Goal: Download file/media

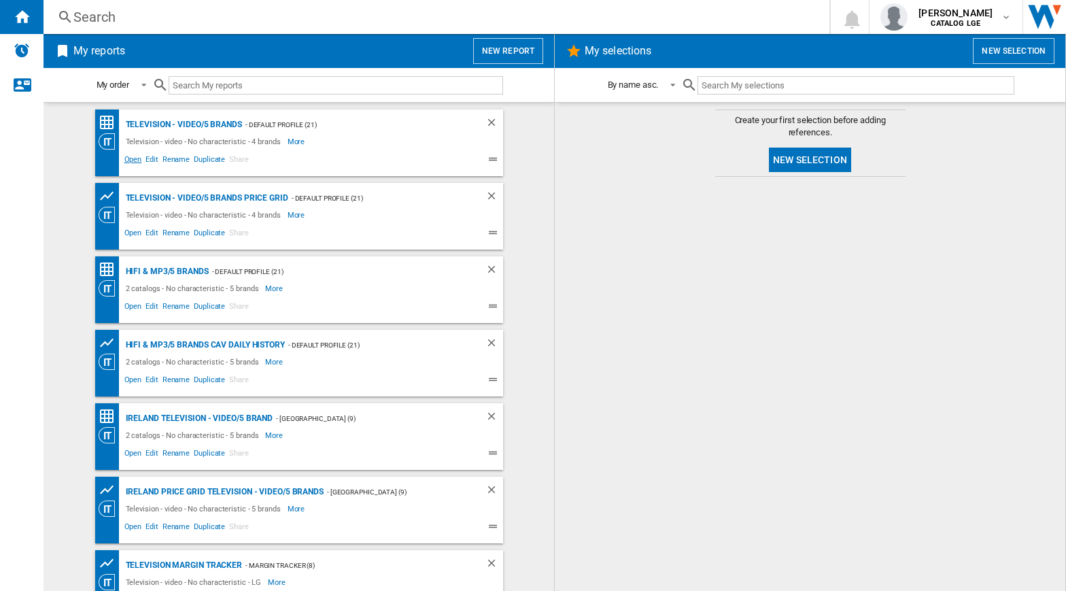
click at [131, 162] on span "Open" at bounding box center [133, 161] width 22 height 16
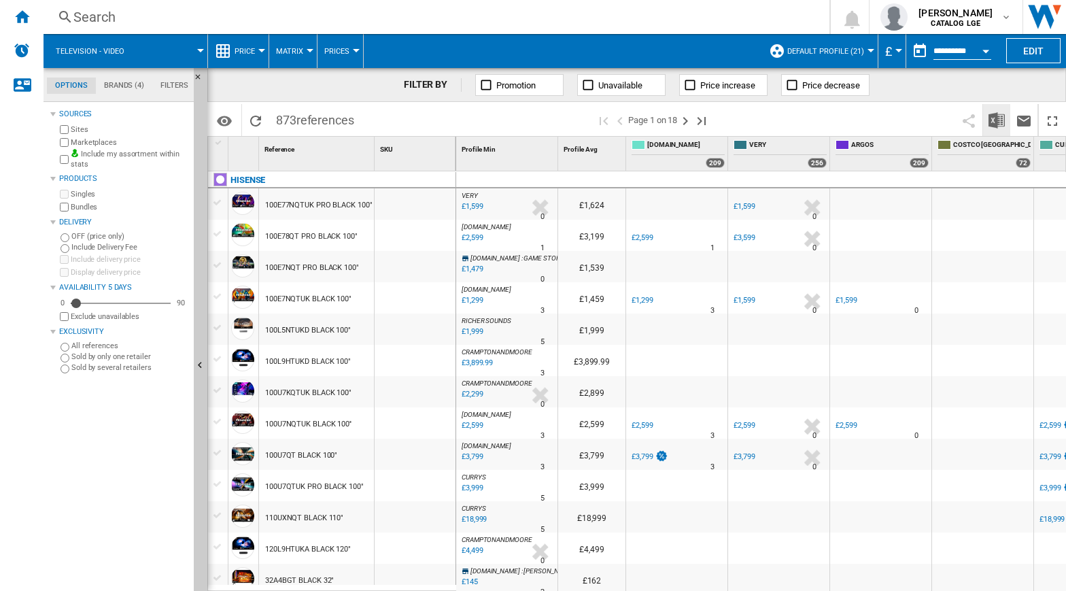
click at [997, 120] on img "Download in Excel" at bounding box center [997, 120] width 16 height 16
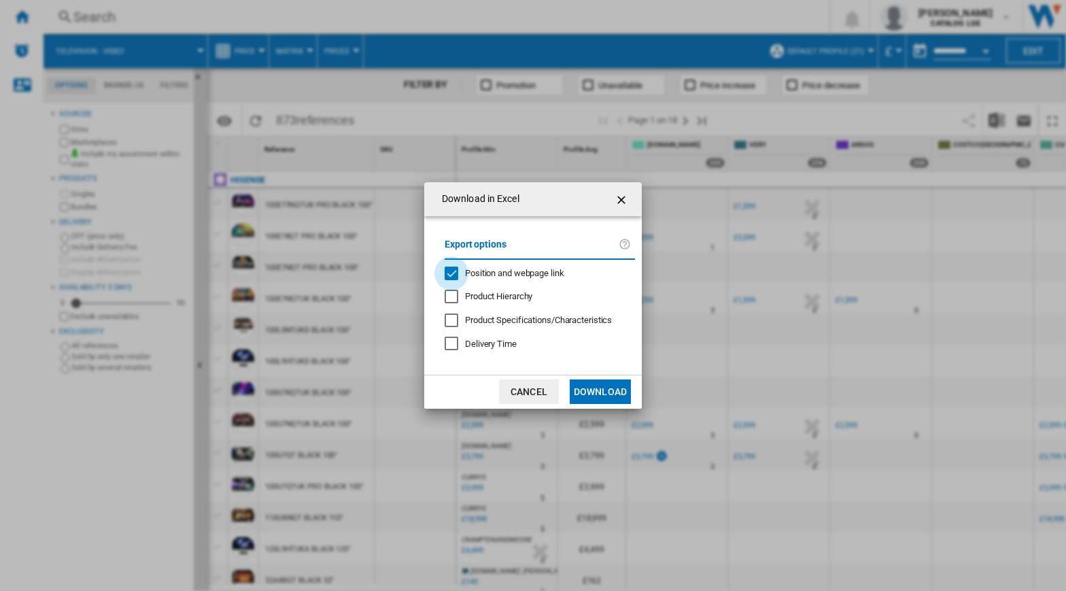
click at [454, 273] on div "Position and webpage link" at bounding box center [452, 274] width 14 height 14
click at [596, 394] on button "Download" at bounding box center [600, 391] width 61 height 24
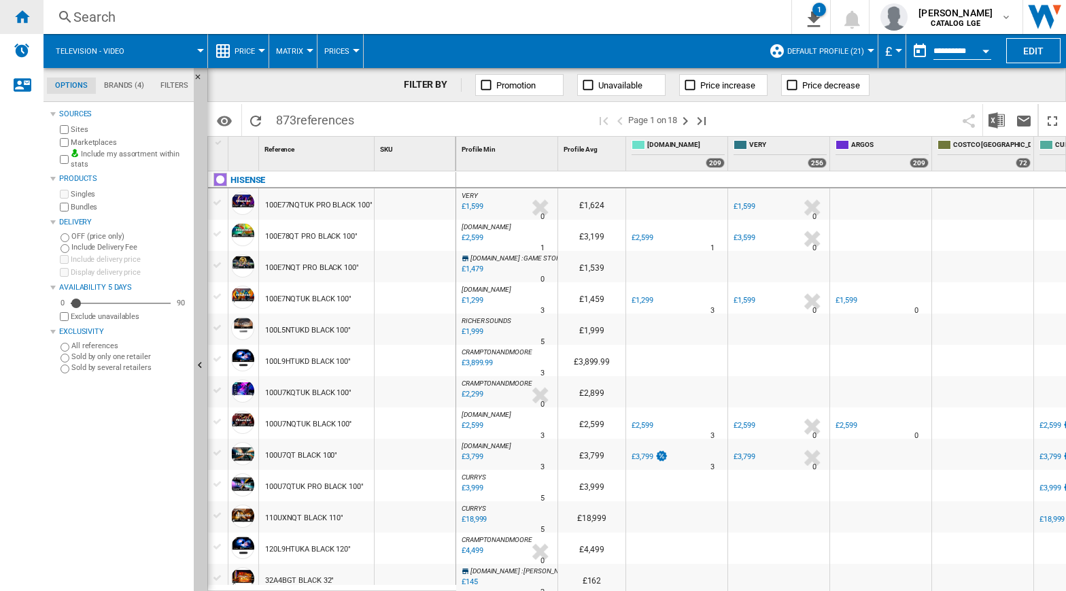
click at [14, 19] on ng-md-icon "Home" at bounding box center [22, 16] width 16 height 16
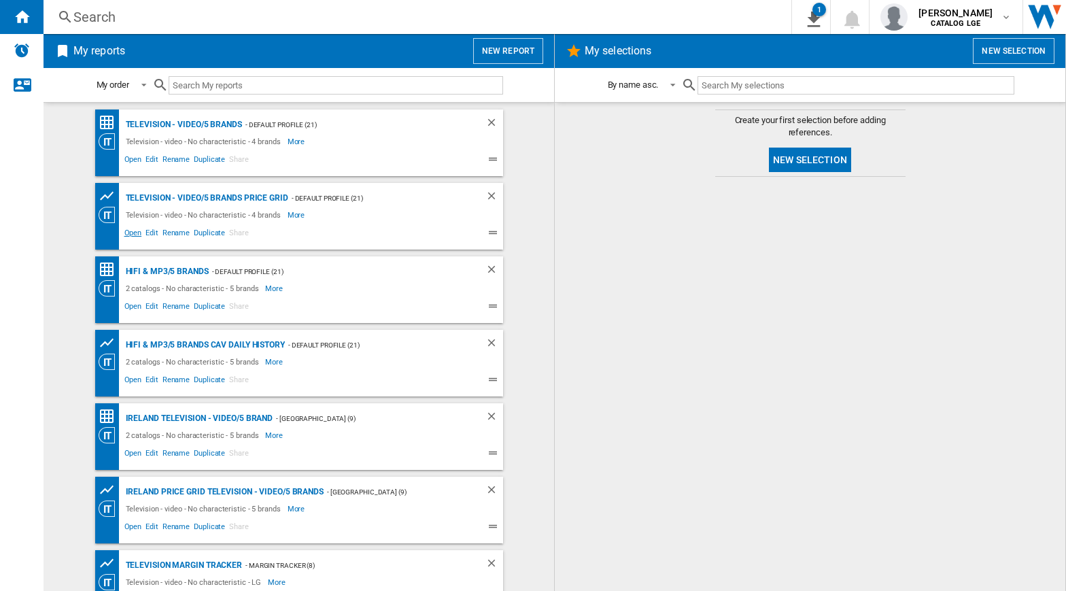
click at [122, 235] on span "Open" at bounding box center [133, 234] width 22 height 16
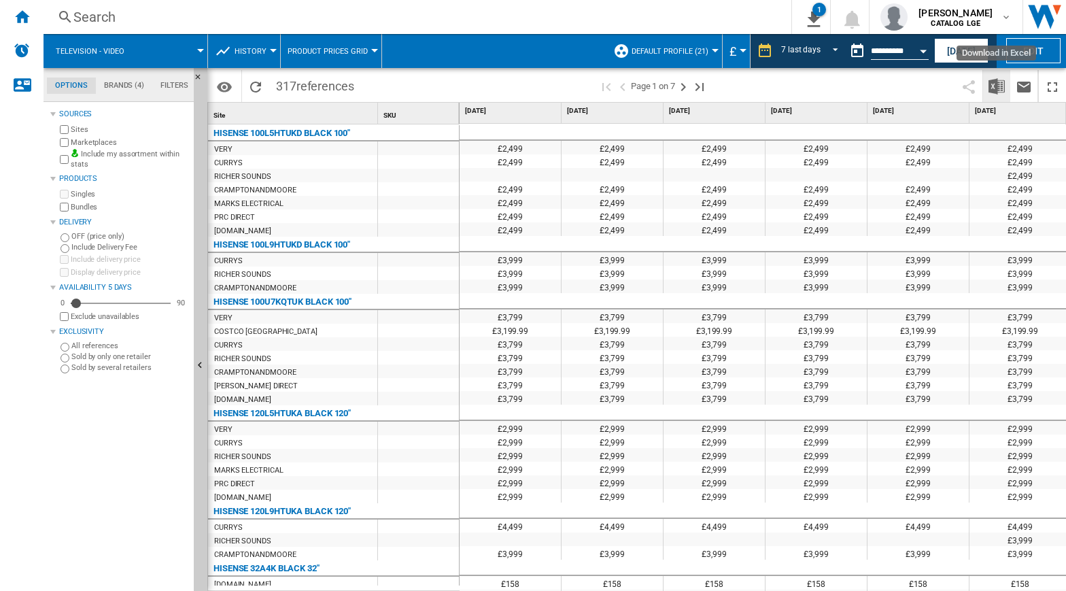
click at [1000, 86] on img "Download in Excel" at bounding box center [997, 86] width 16 height 16
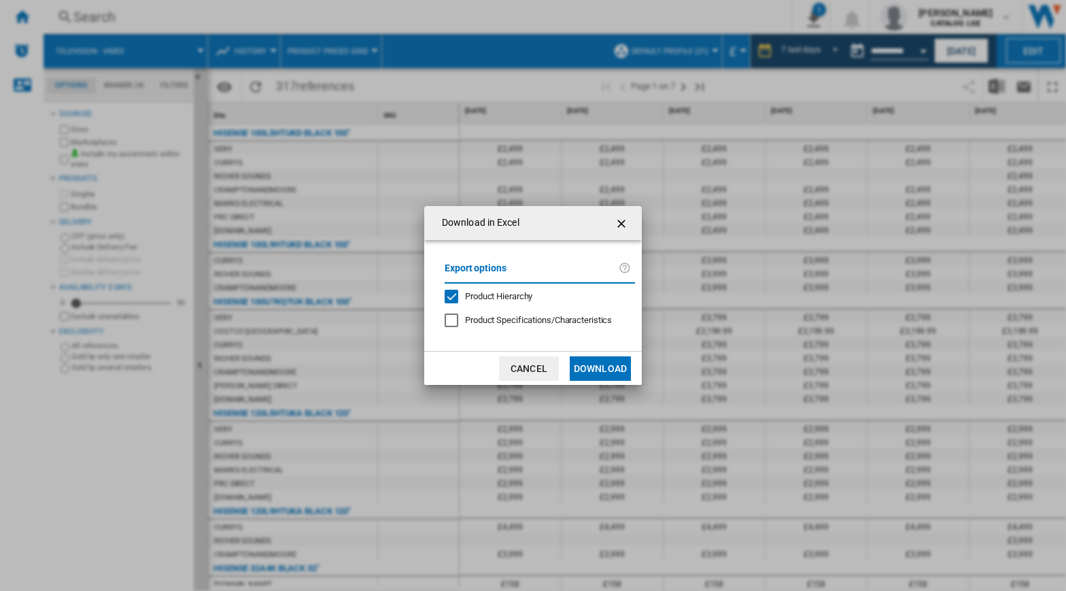
click at [626, 222] on ng-md-icon "getI18NText('BUTTONS.CLOSE_DIALOG')" at bounding box center [623, 224] width 16 height 16
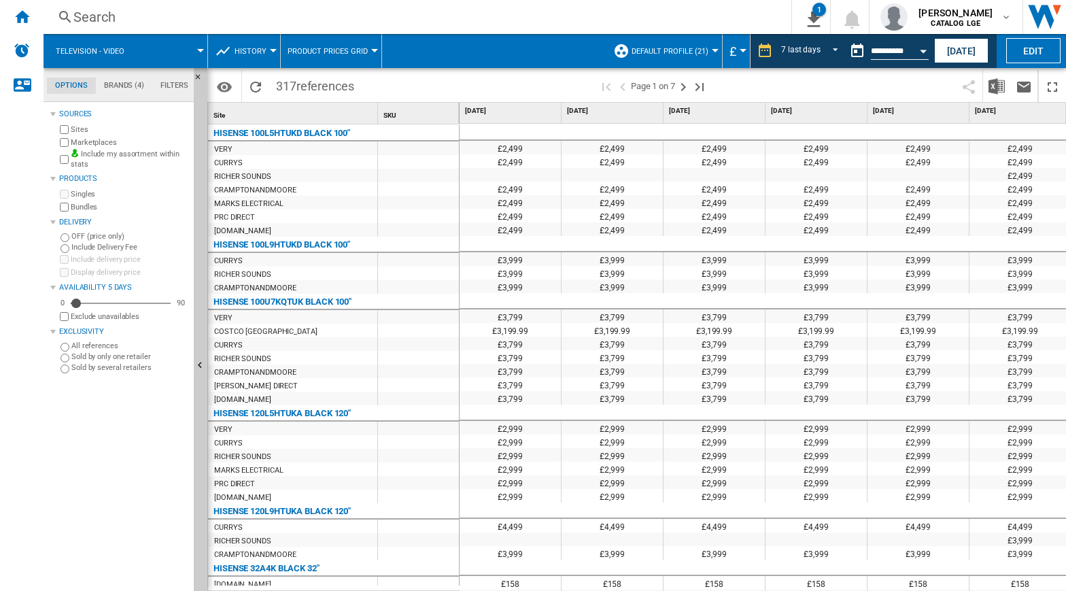
click at [947, 52] on button "[DATE]" at bounding box center [961, 50] width 54 height 25
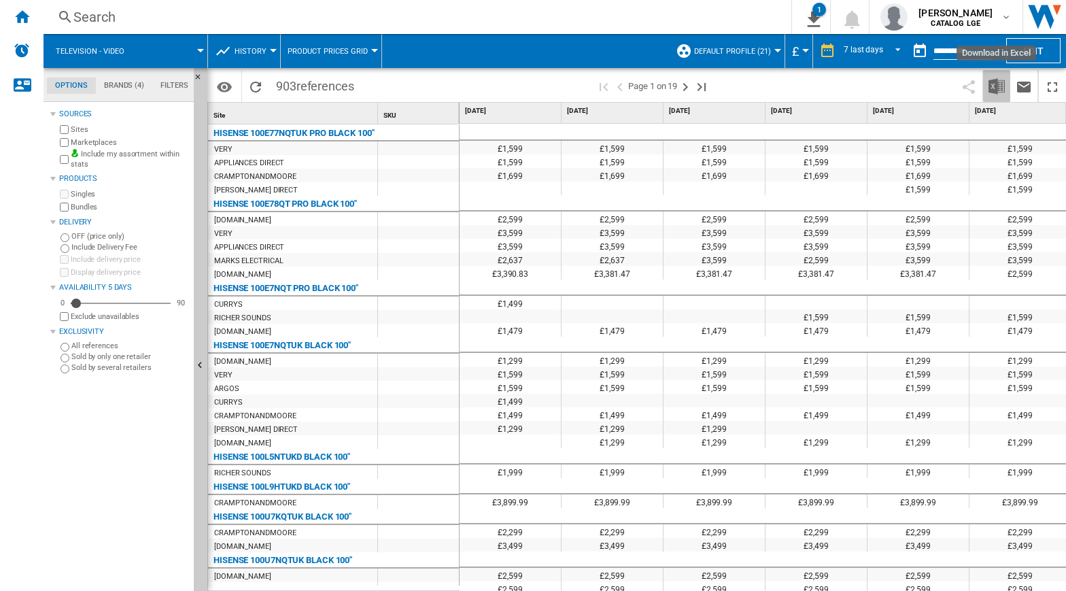
click at [996, 84] on img "Download in Excel" at bounding box center [997, 86] width 16 height 16
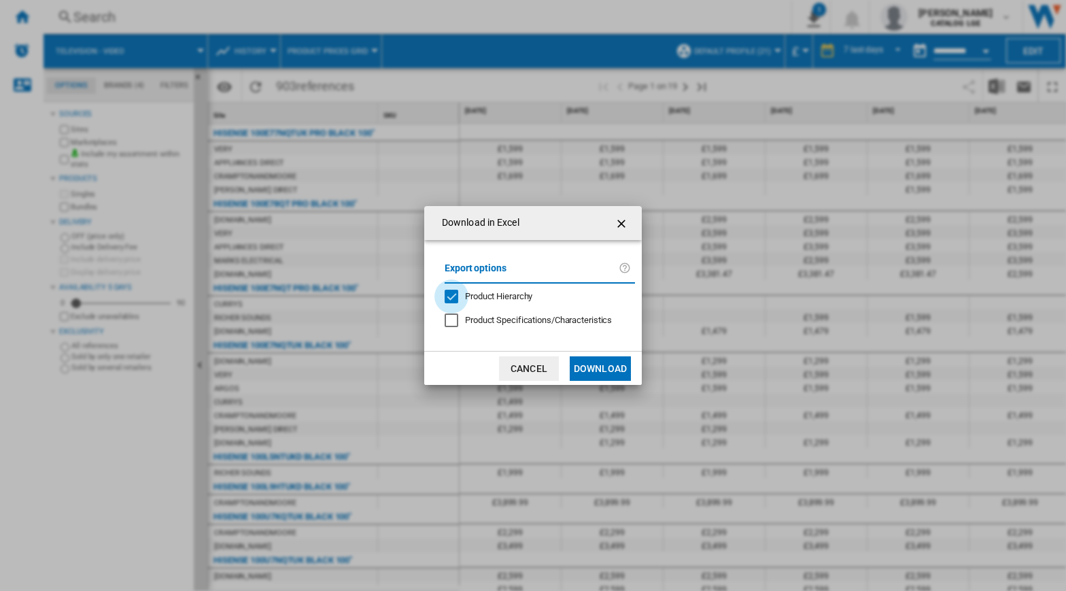
click at [446, 293] on div "Product Hierarchy" at bounding box center [452, 297] width 14 height 14
click at [603, 369] on button "Download" at bounding box center [600, 368] width 61 height 24
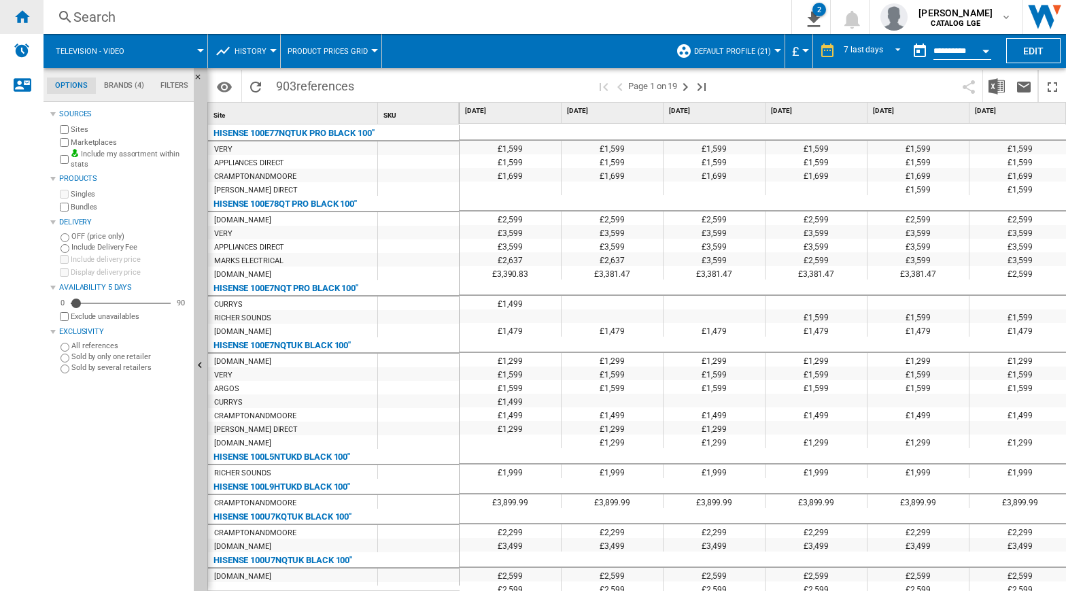
click at [16, 17] on ng-md-icon "Home" at bounding box center [22, 16] width 16 height 16
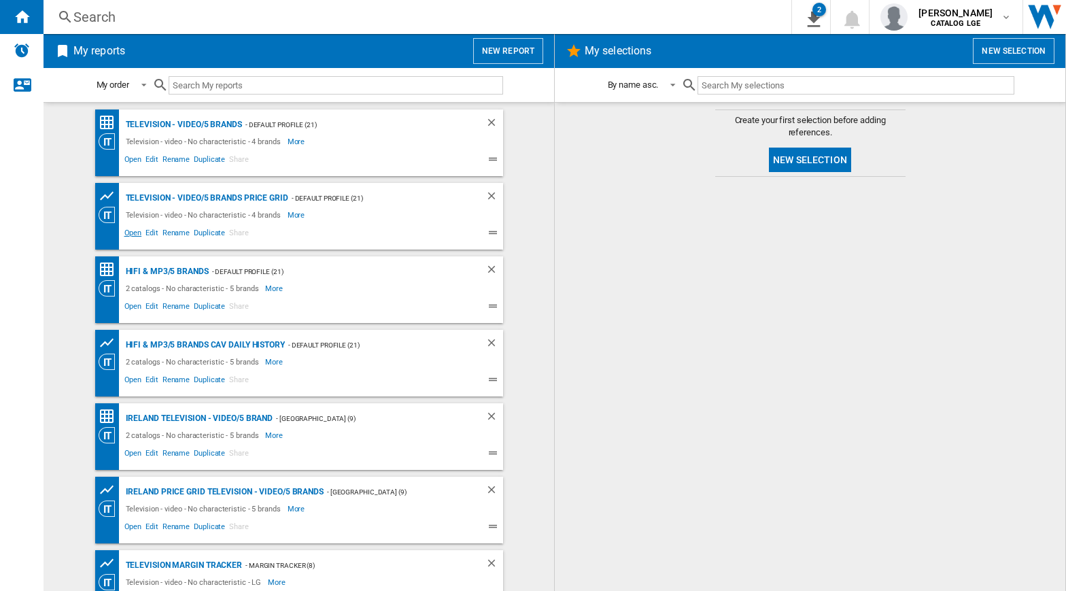
click at [127, 235] on span "Open" at bounding box center [133, 234] width 22 height 16
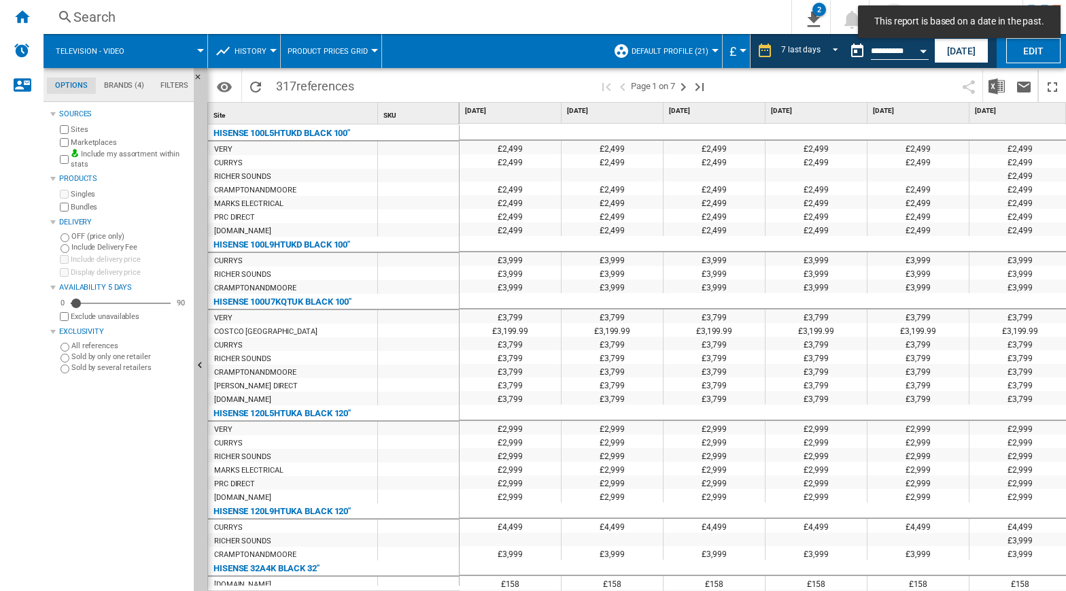
drag, startPoint x: 21, startPoint y: 16, endPoint x: 301, endPoint y: 86, distance: 288.3
click at [21, 16] on ng-md-icon "Home" at bounding box center [22, 16] width 16 height 16
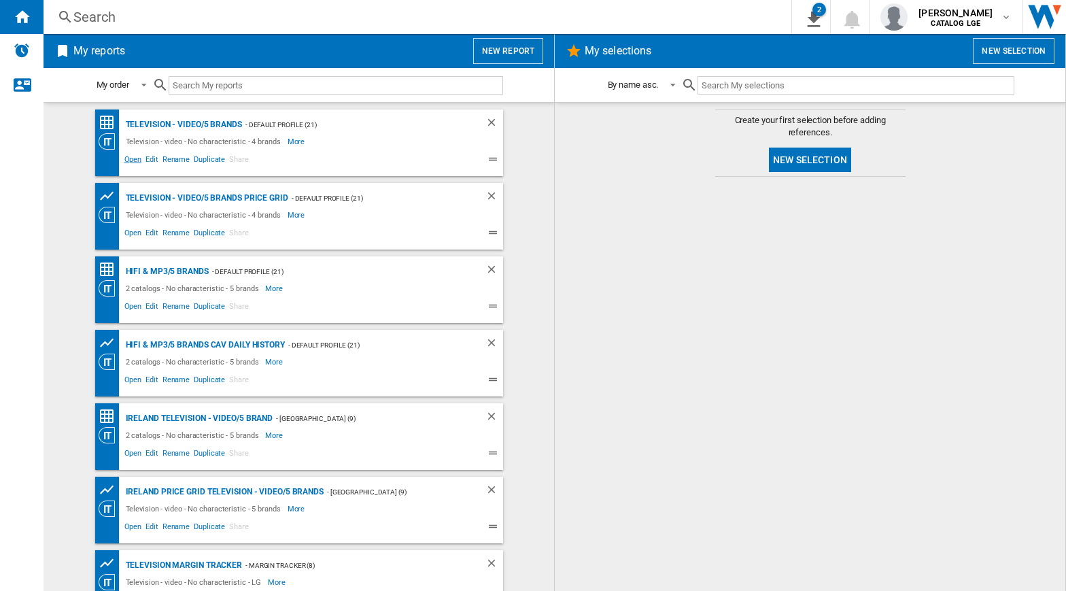
click at [128, 156] on span "Open" at bounding box center [133, 161] width 22 height 16
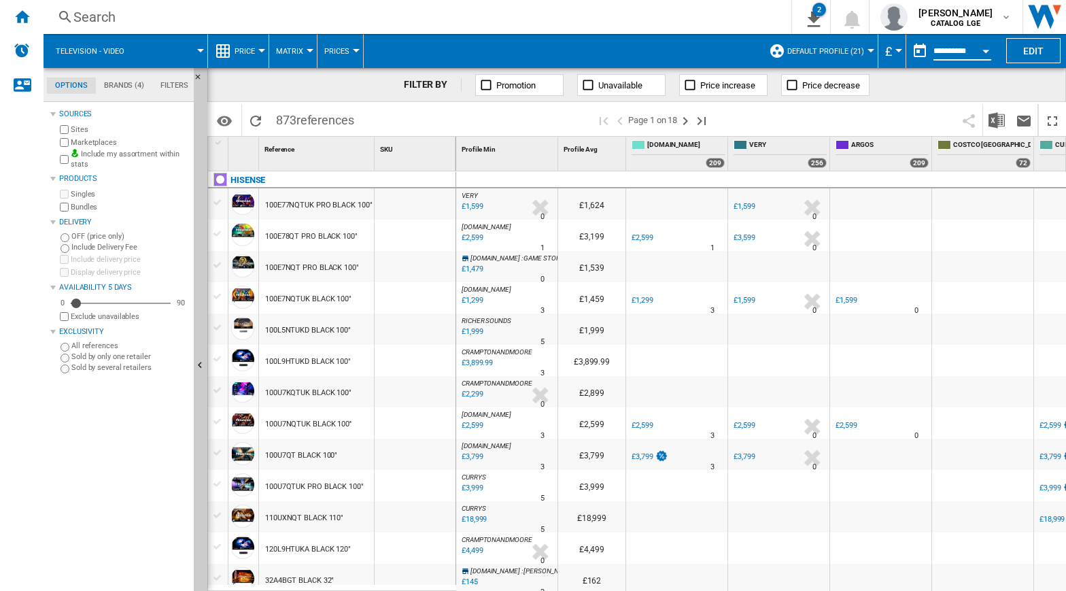
click at [956, 52] on input "**********" at bounding box center [963, 53] width 58 height 12
click at [986, 50] on div "Open calendar" at bounding box center [986, 51] width 7 height 3
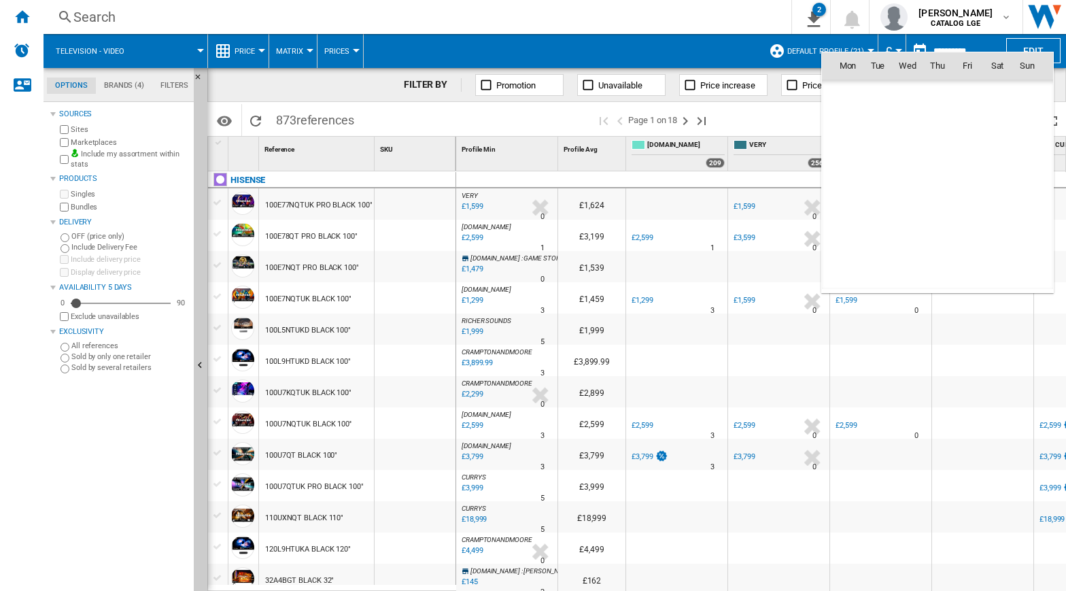
scroll to position [6488, 0]
click at [1019, 126] on span "7" at bounding box center [1027, 125] width 27 height 27
type input "**********"
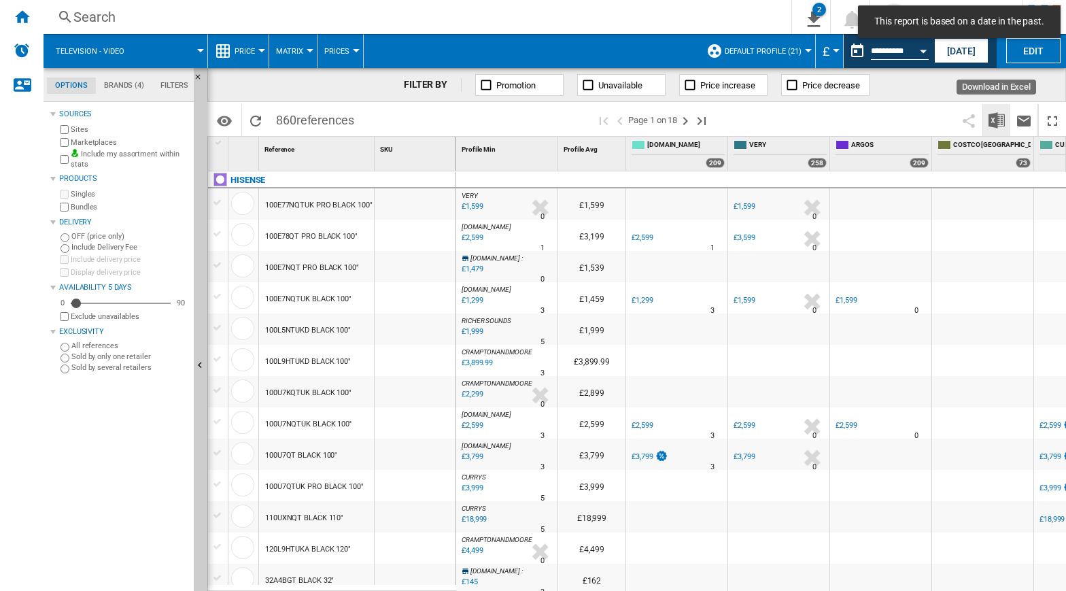
click at [996, 120] on img "Download in Excel" at bounding box center [997, 120] width 16 height 16
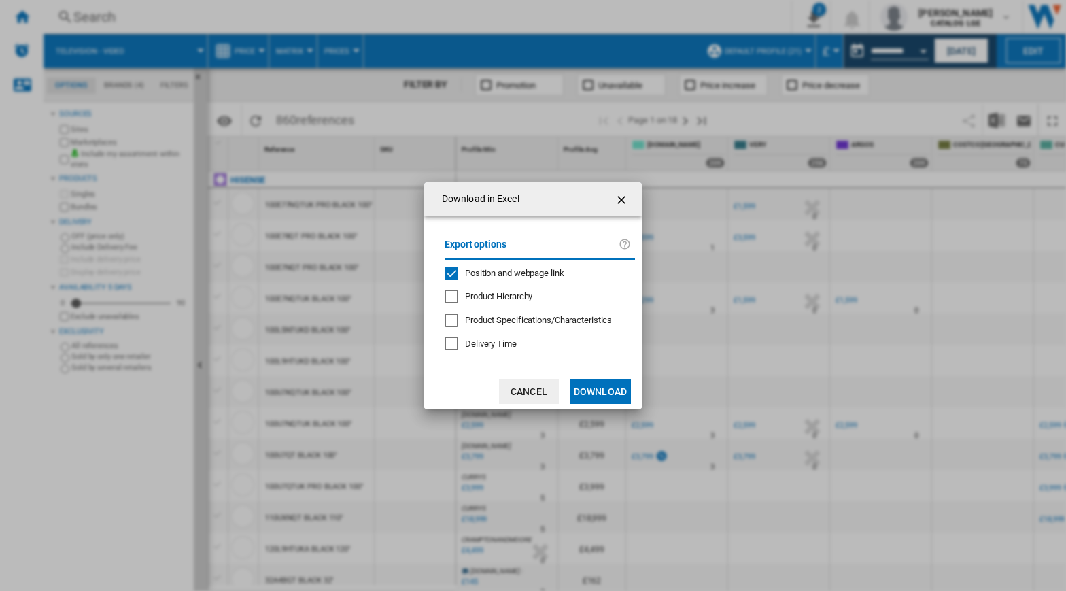
click at [451, 269] on div "Position and webpage link" at bounding box center [452, 274] width 14 height 14
click at [587, 397] on button "Download" at bounding box center [600, 391] width 61 height 24
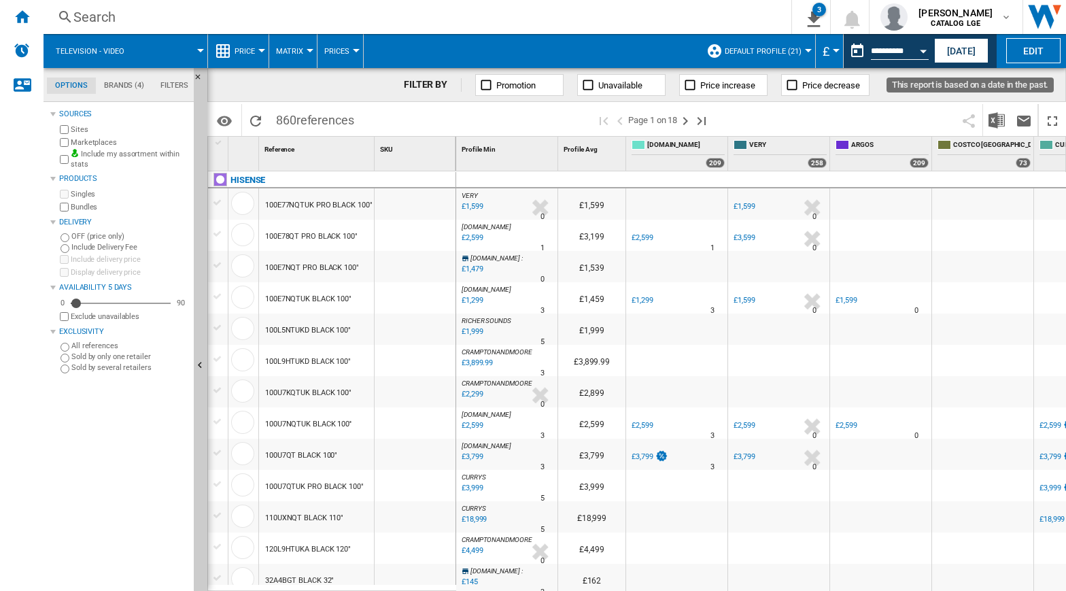
click at [923, 54] on button "Open calendar" at bounding box center [923, 49] width 24 height 24
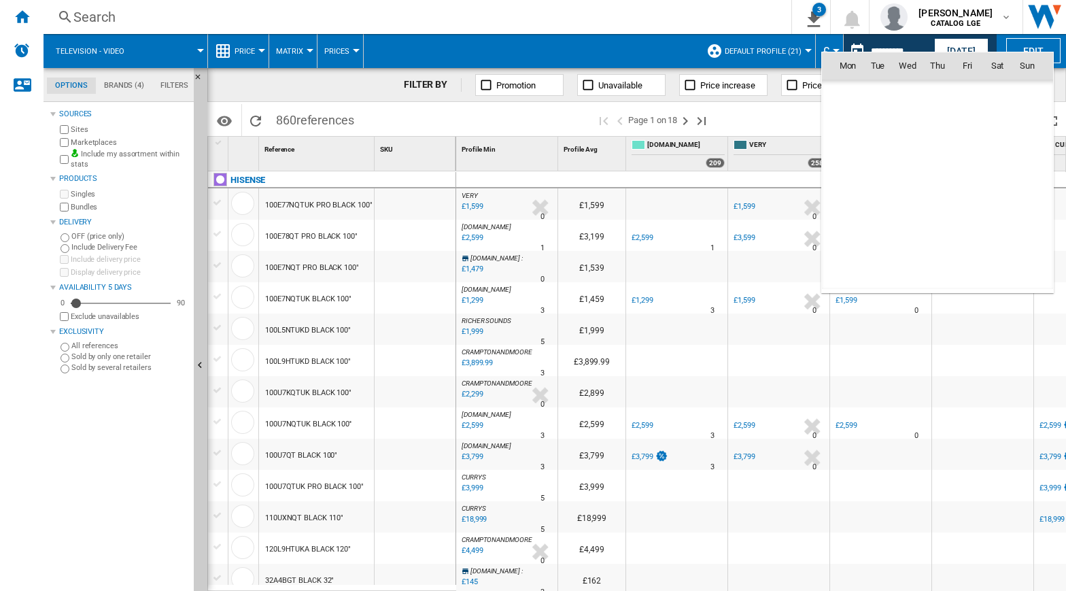
scroll to position [6488, 0]
click at [996, 122] on span "6" at bounding box center [997, 125] width 27 height 27
type input "**********"
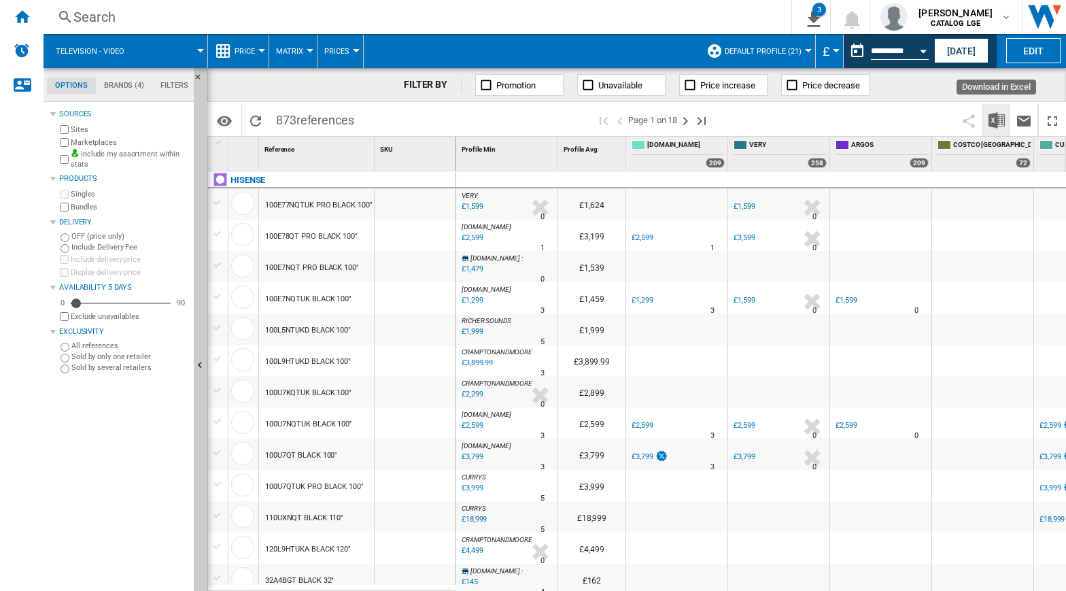
click at [993, 124] on img "Download in Excel" at bounding box center [997, 120] width 16 height 16
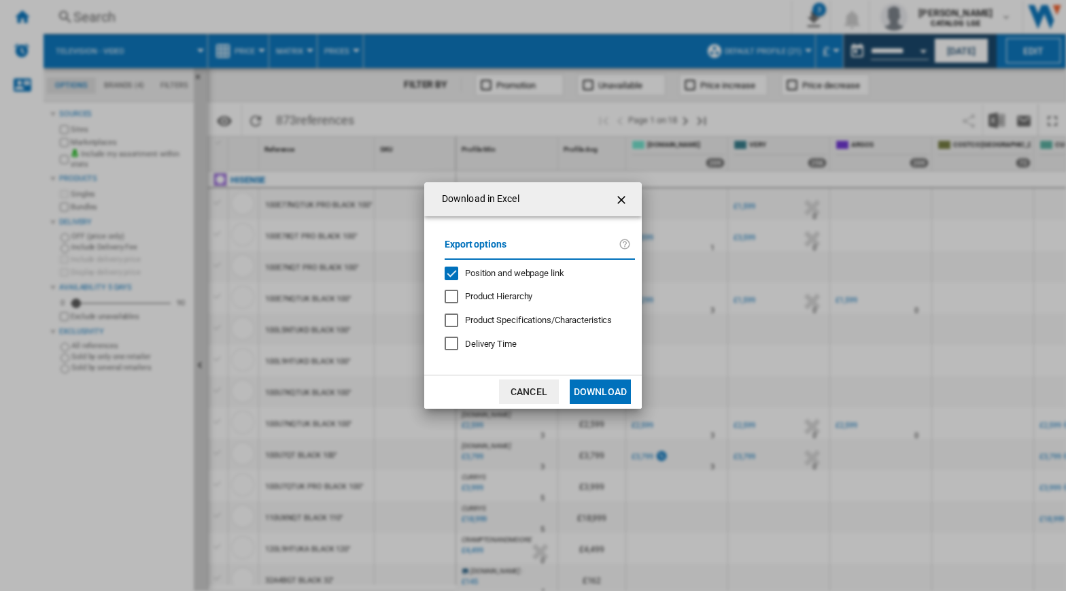
click at [457, 271] on div "Position and webpage link" at bounding box center [452, 274] width 14 height 14
click at [618, 394] on button "Download" at bounding box center [600, 391] width 61 height 24
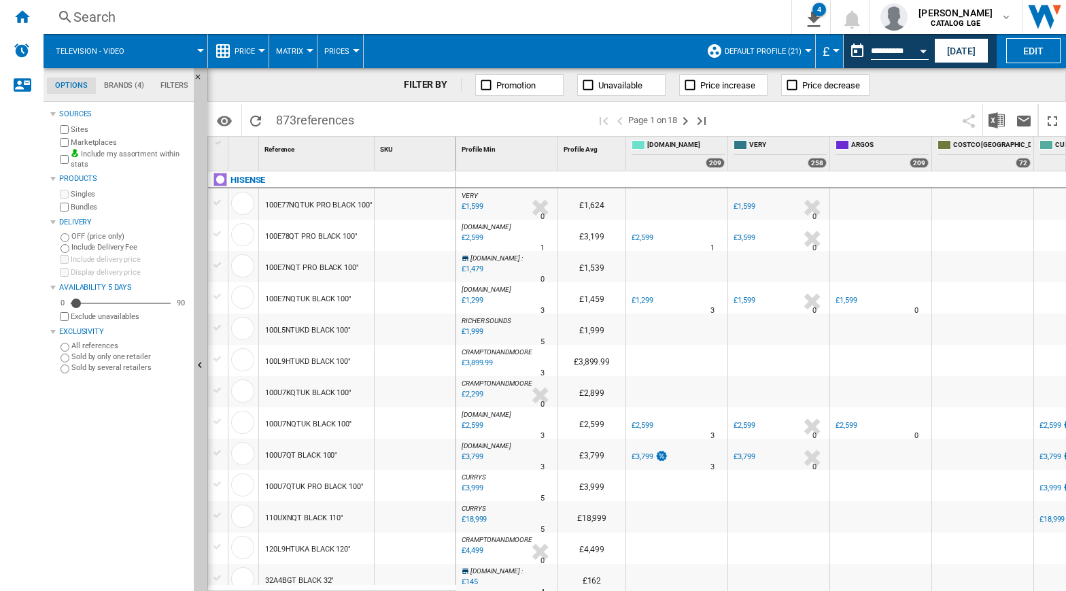
click at [25, 18] on ng-md-icon "Home" at bounding box center [22, 16] width 16 height 16
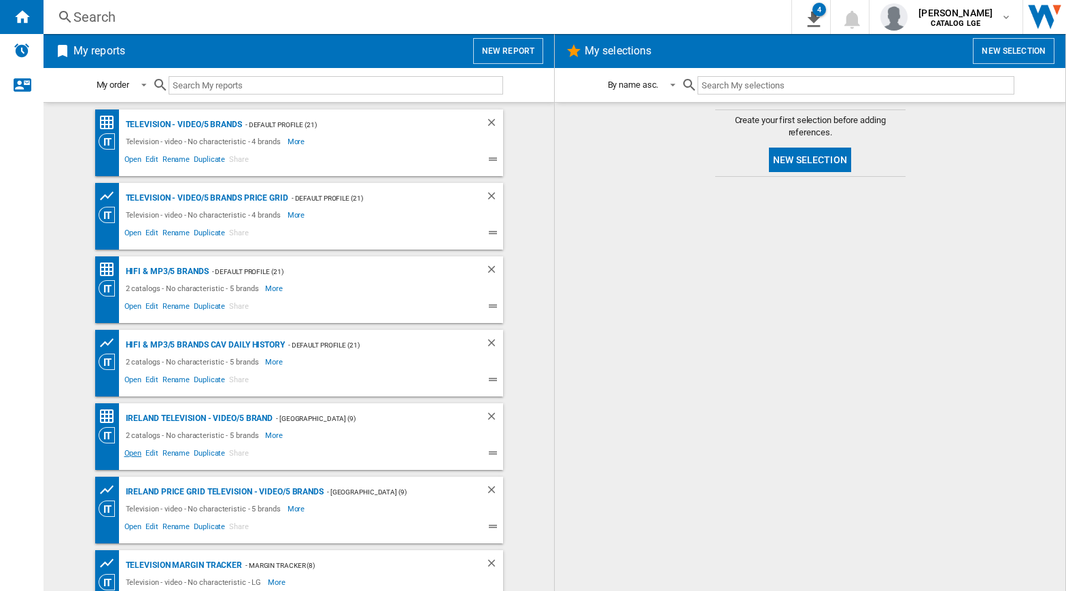
click at [126, 452] on span "Open" at bounding box center [133, 455] width 22 height 16
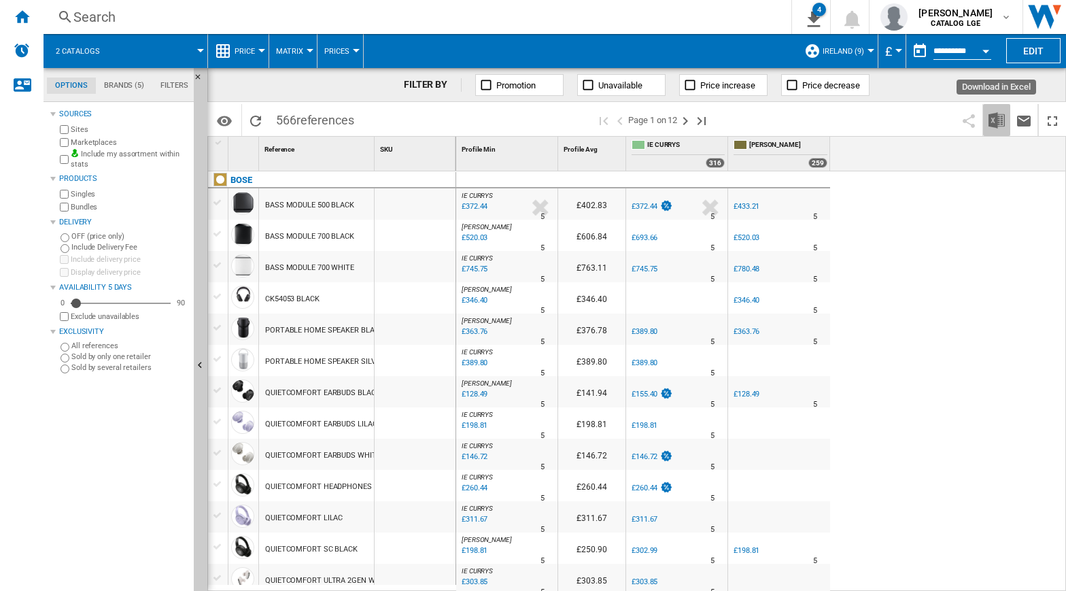
click at [993, 119] on img "Download in Excel" at bounding box center [997, 120] width 16 height 16
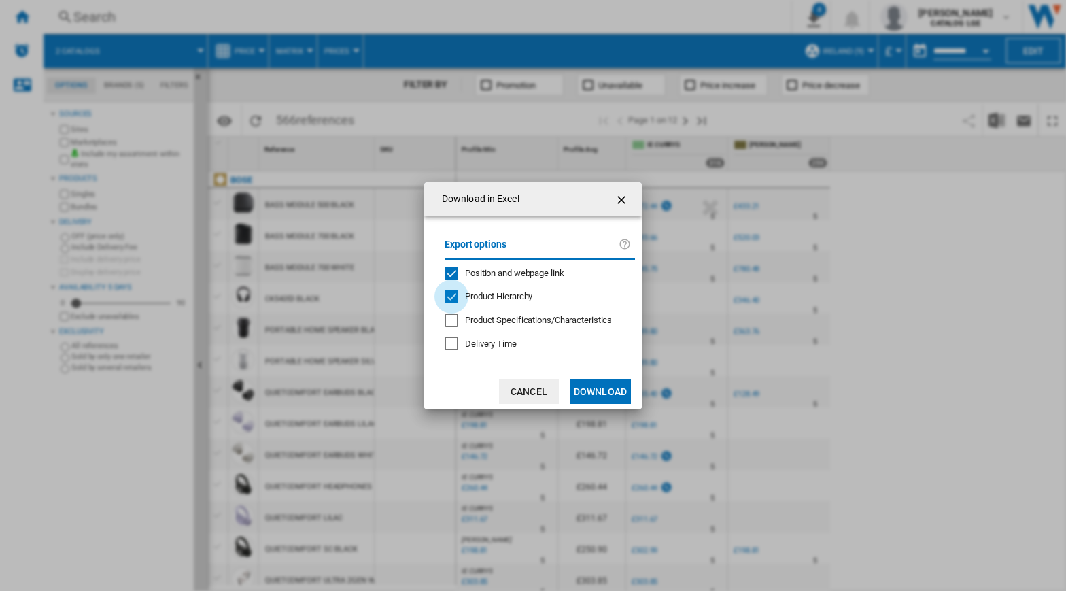
click at [452, 296] on div "Product Hierarchy" at bounding box center [452, 297] width 14 height 14
click at [449, 273] on div "Position and webpage link" at bounding box center [452, 274] width 14 height 14
click at [450, 274] on div "Position and webpage link" at bounding box center [452, 274] width 14 height 14
click at [452, 275] on div "Position and webpage link" at bounding box center [452, 274] width 14 height 14
click at [593, 390] on button "Download" at bounding box center [600, 391] width 61 height 24
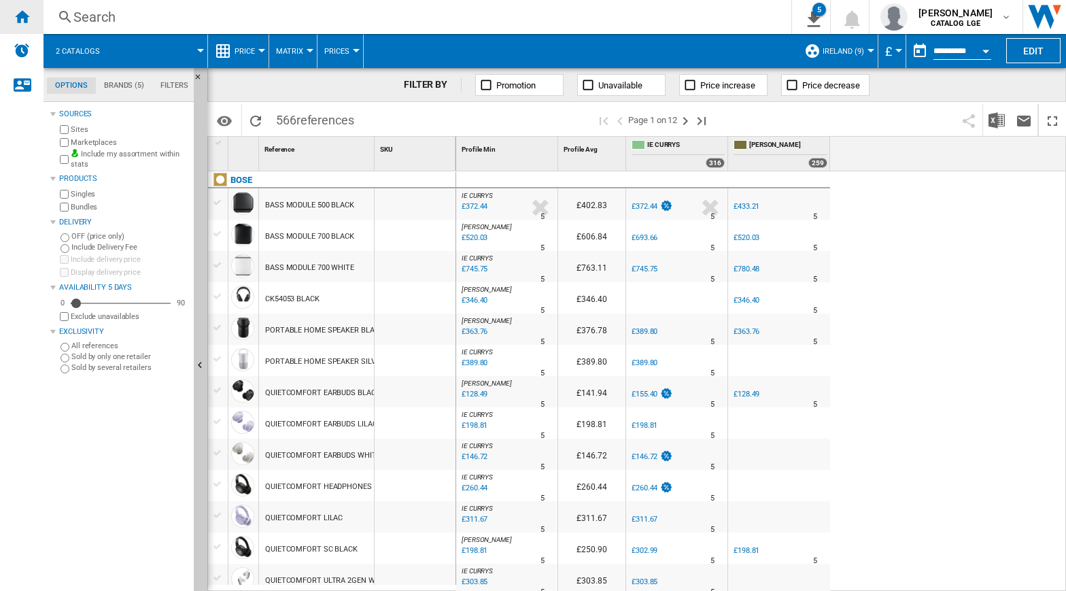
click at [20, 18] on ng-md-icon "Home" at bounding box center [22, 16] width 16 height 16
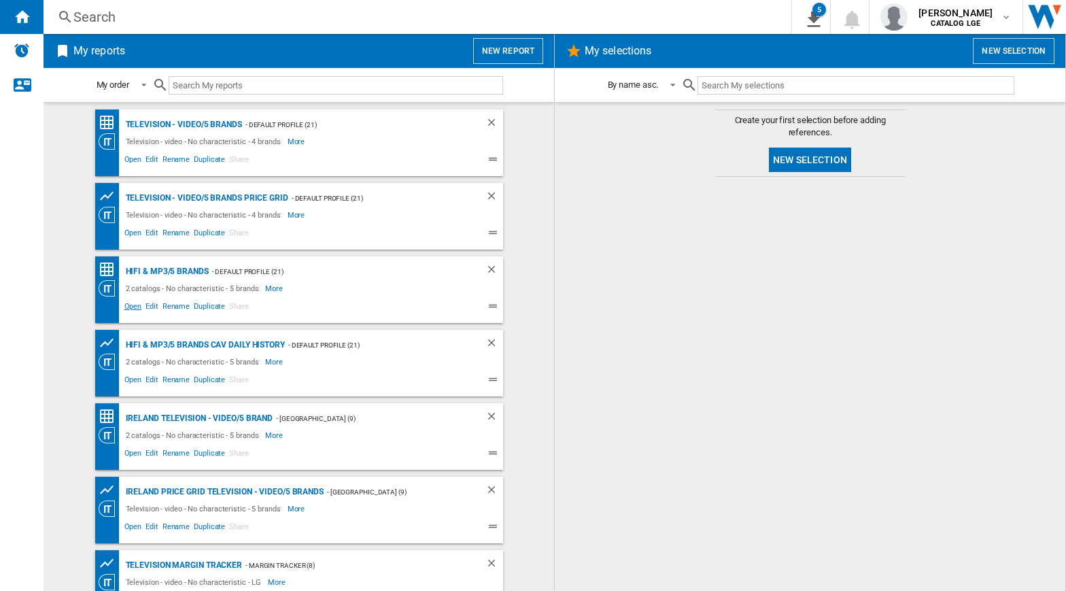
click at [128, 312] on span "Open" at bounding box center [133, 308] width 22 height 16
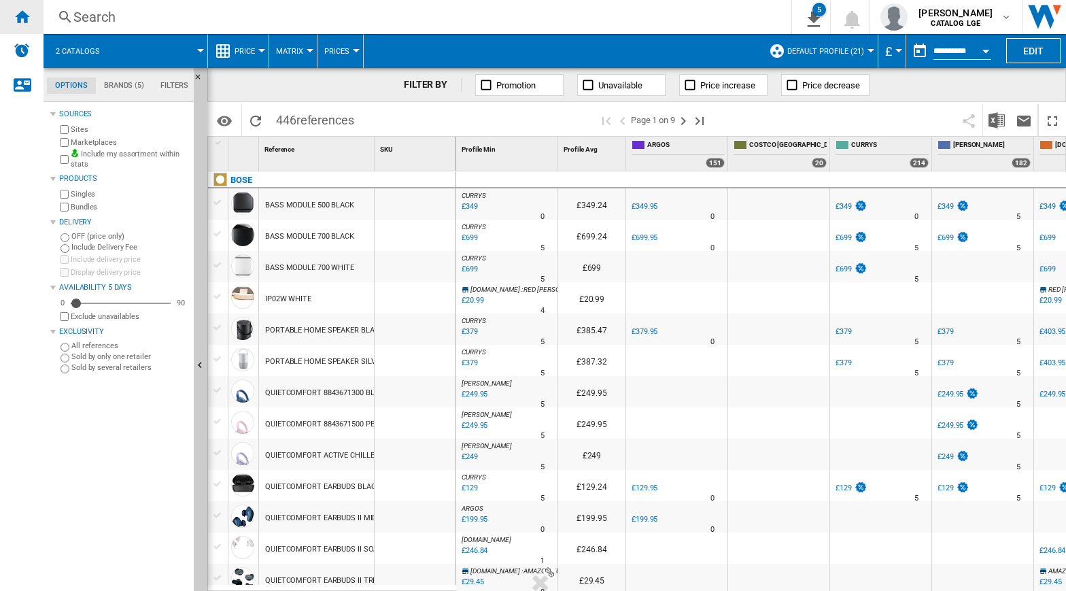
click at [29, 20] on ng-md-icon "Home" at bounding box center [22, 16] width 16 height 16
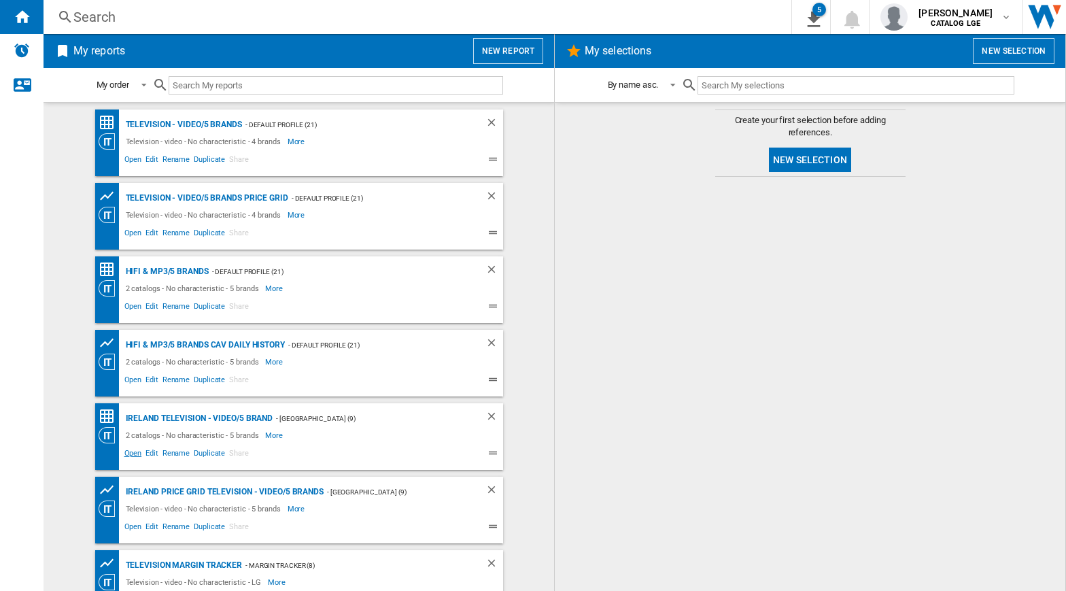
click at [124, 448] on span "Open" at bounding box center [133, 455] width 22 height 16
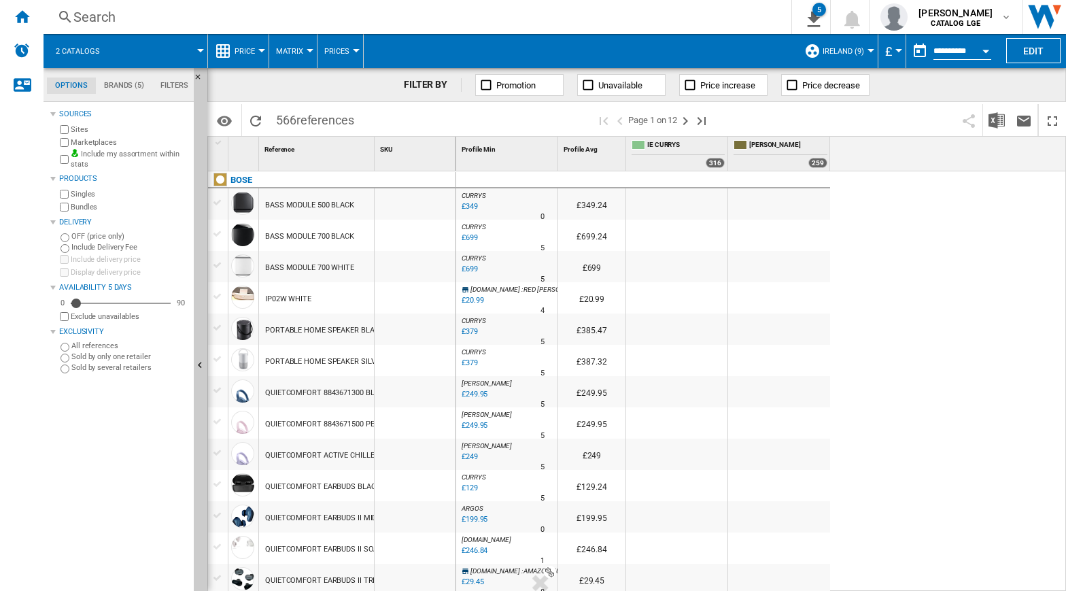
click at [896, 50] on div "Currency" at bounding box center [899, 50] width 7 height 3
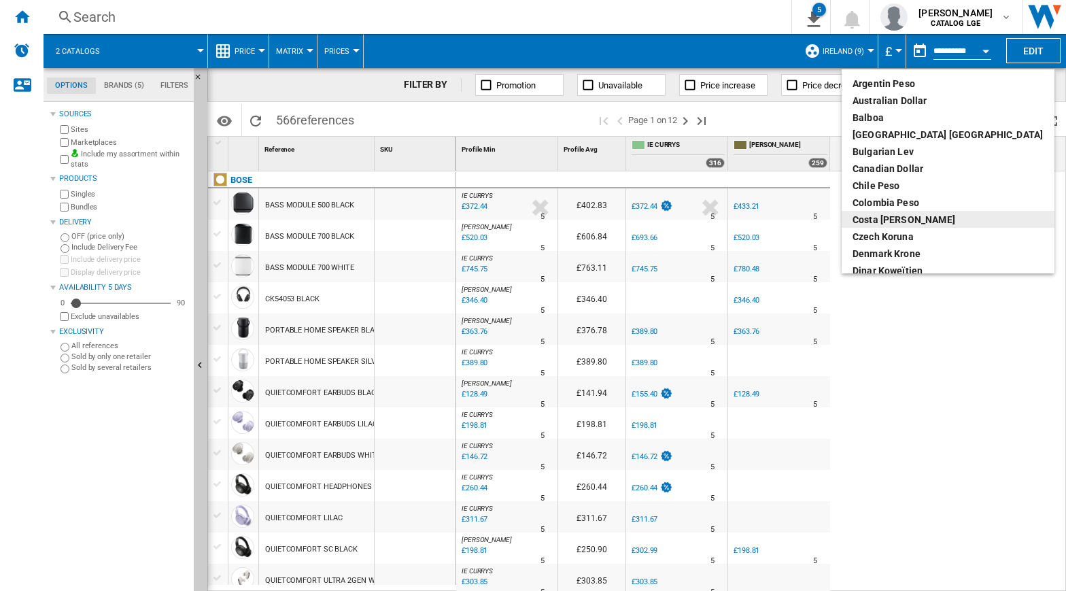
scroll to position [136, 0]
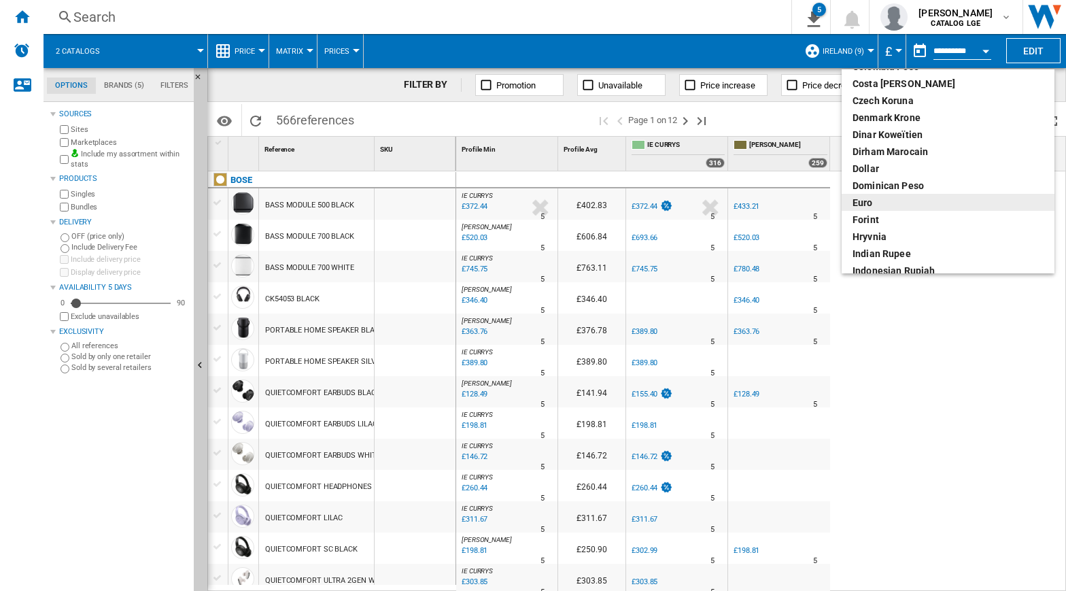
click at [884, 205] on div "euro" at bounding box center [948, 203] width 191 height 14
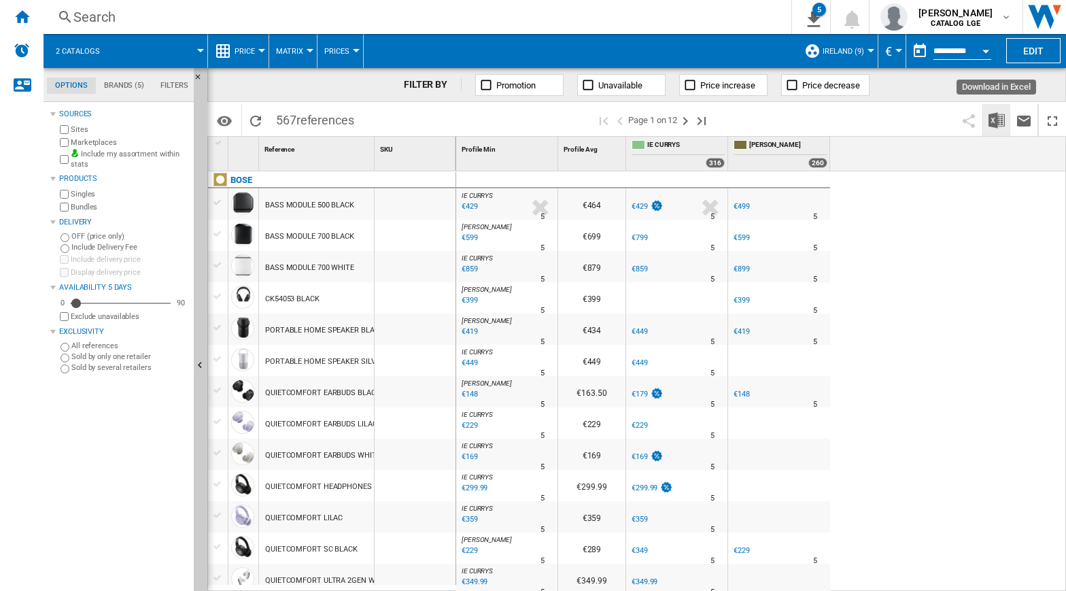
click at [997, 127] on img "Download in Excel" at bounding box center [997, 120] width 16 height 16
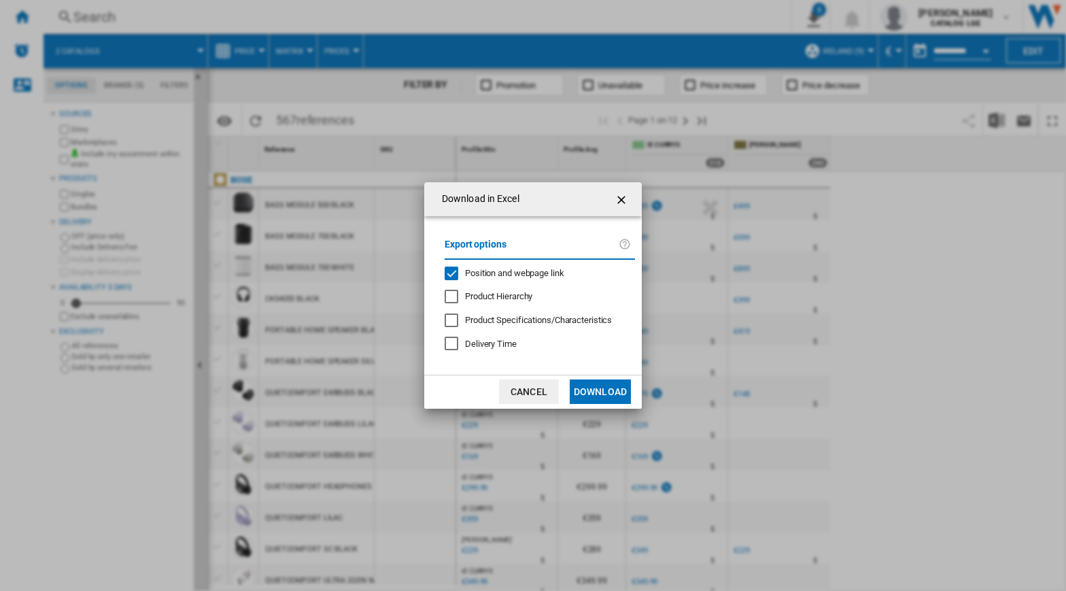
click at [447, 275] on div "Position and webpage link" at bounding box center [452, 274] width 14 height 14
click at [612, 391] on button "Download" at bounding box center [600, 391] width 61 height 24
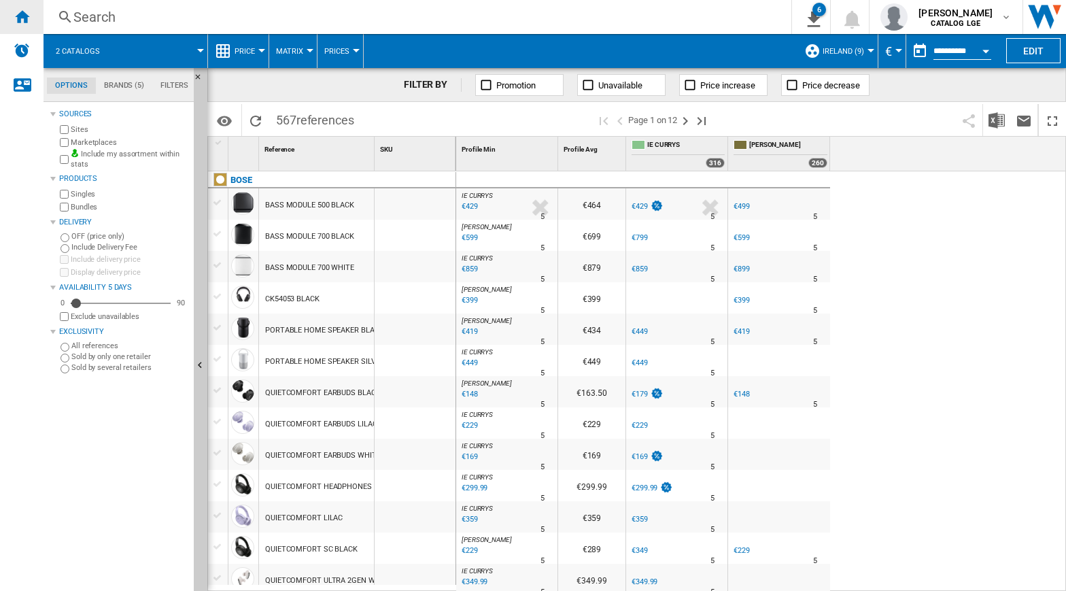
click at [16, 22] on ng-md-icon "Home" at bounding box center [22, 16] width 16 height 16
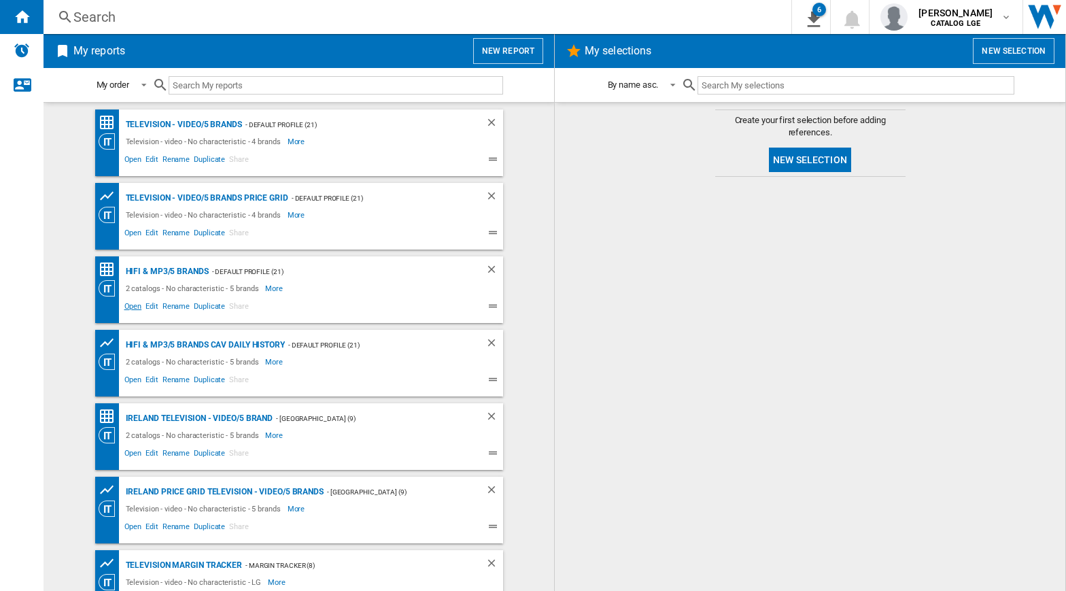
click at [128, 304] on span "Open" at bounding box center [133, 308] width 22 height 16
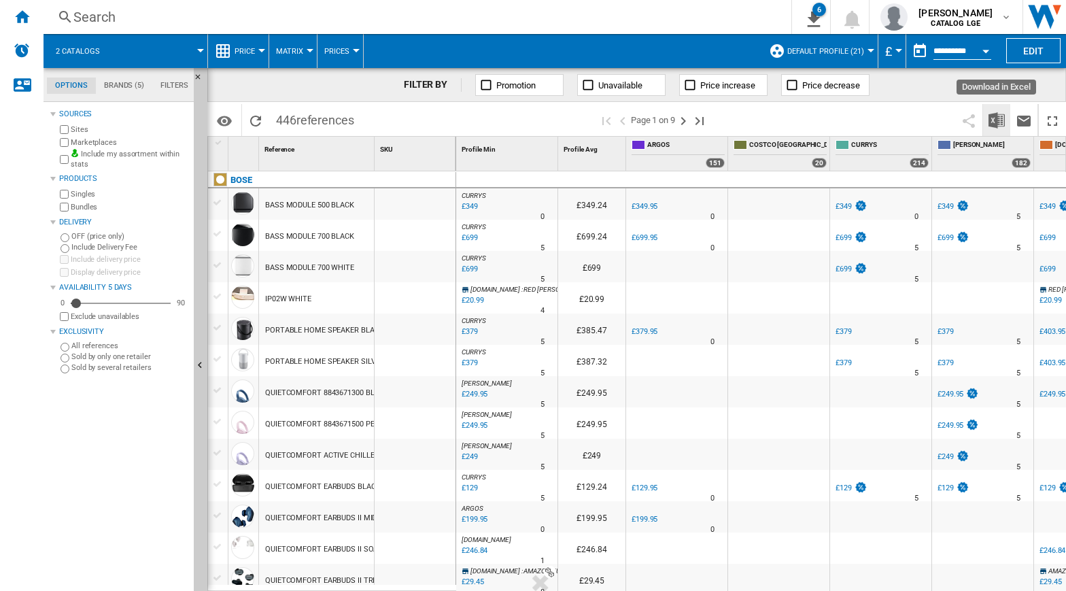
click at [995, 120] on img "Download in Excel" at bounding box center [997, 120] width 16 height 16
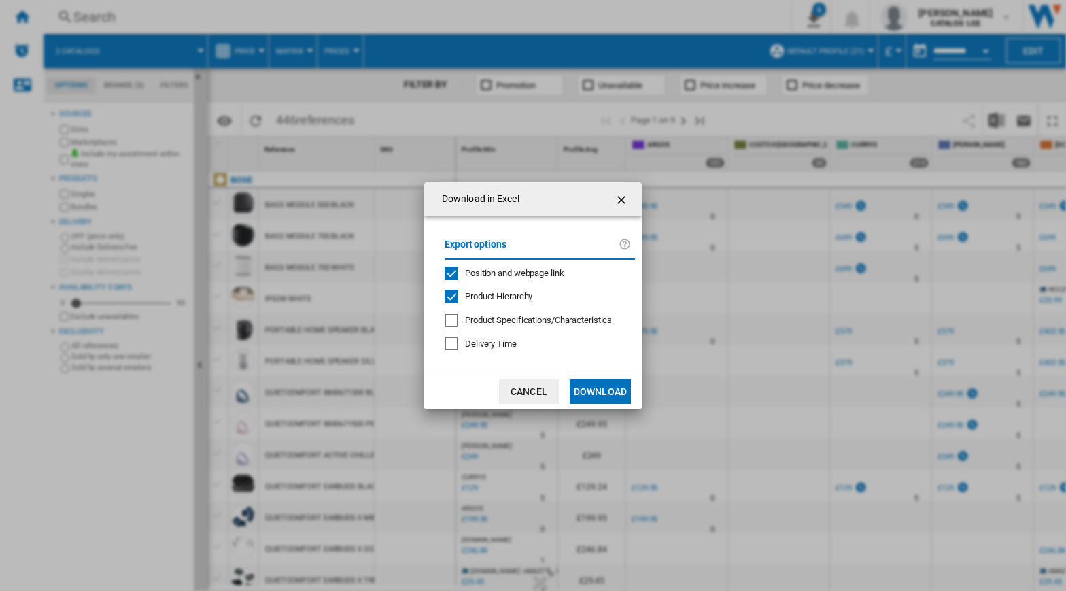
click at [452, 275] on div "Position and webpage link" at bounding box center [452, 274] width 14 height 14
click at [456, 299] on div "Product Hierarchy" at bounding box center [452, 297] width 14 height 14
click at [582, 387] on button "Download" at bounding box center [600, 391] width 61 height 24
